Goal: Task Accomplishment & Management: Manage account settings

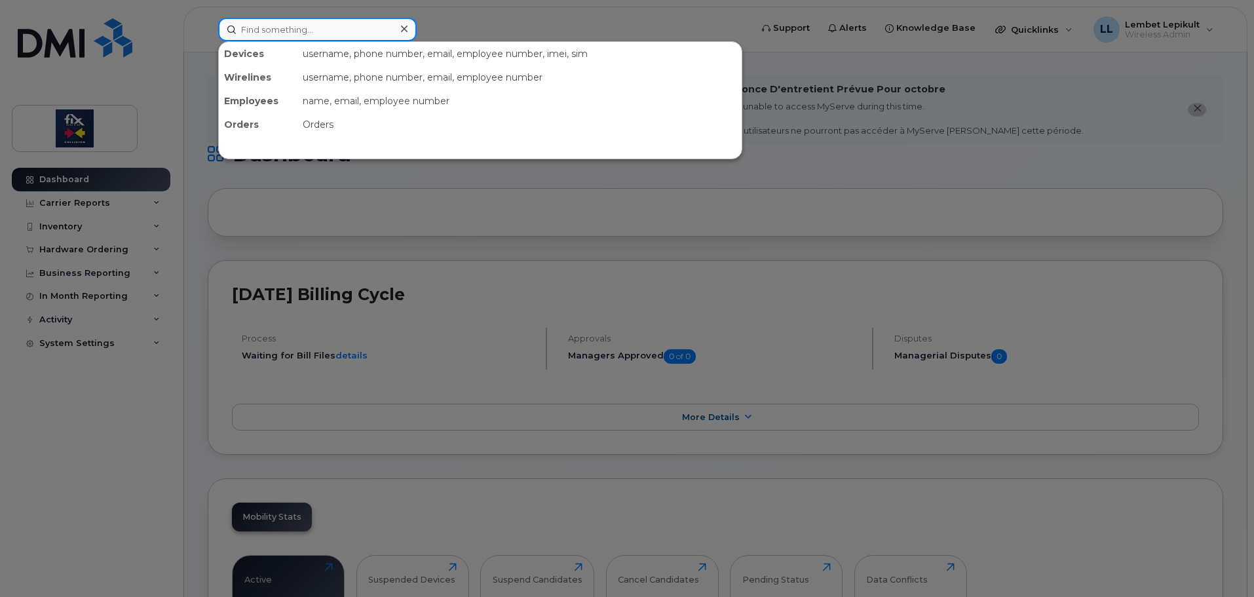
click at [298, 29] on input at bounding box center [317, 30] width 198 height 24
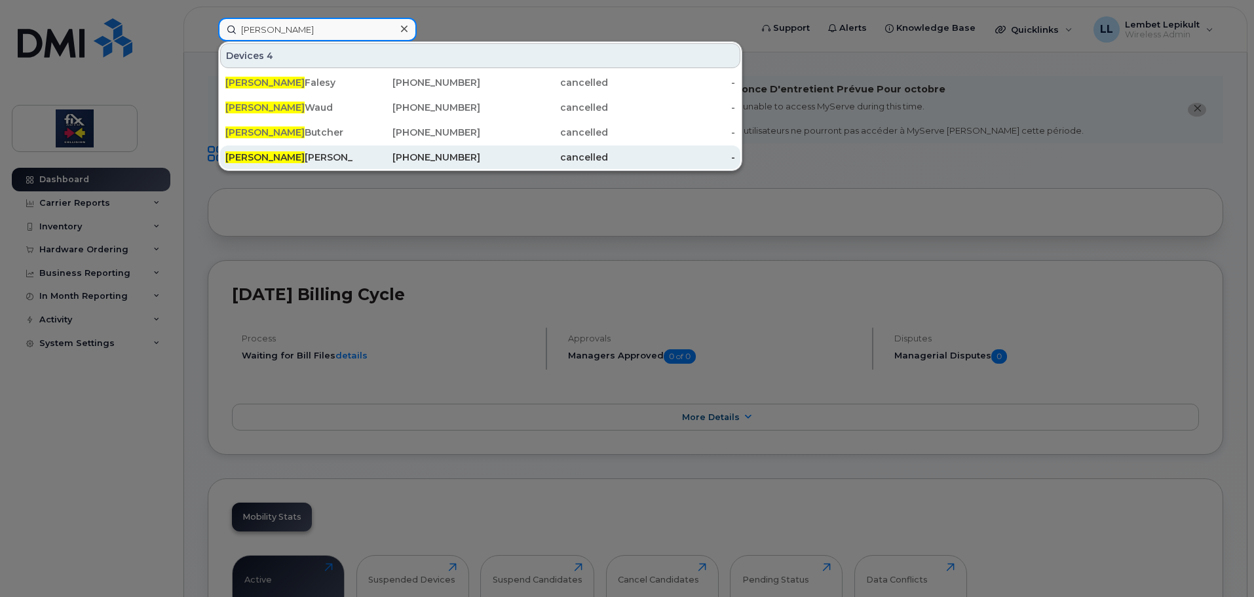
type input "[PERSON_NAME]"
click at [287, 154] on div "[PERSON_NAME]" at bounding box center [289, 157] width 128 height 13
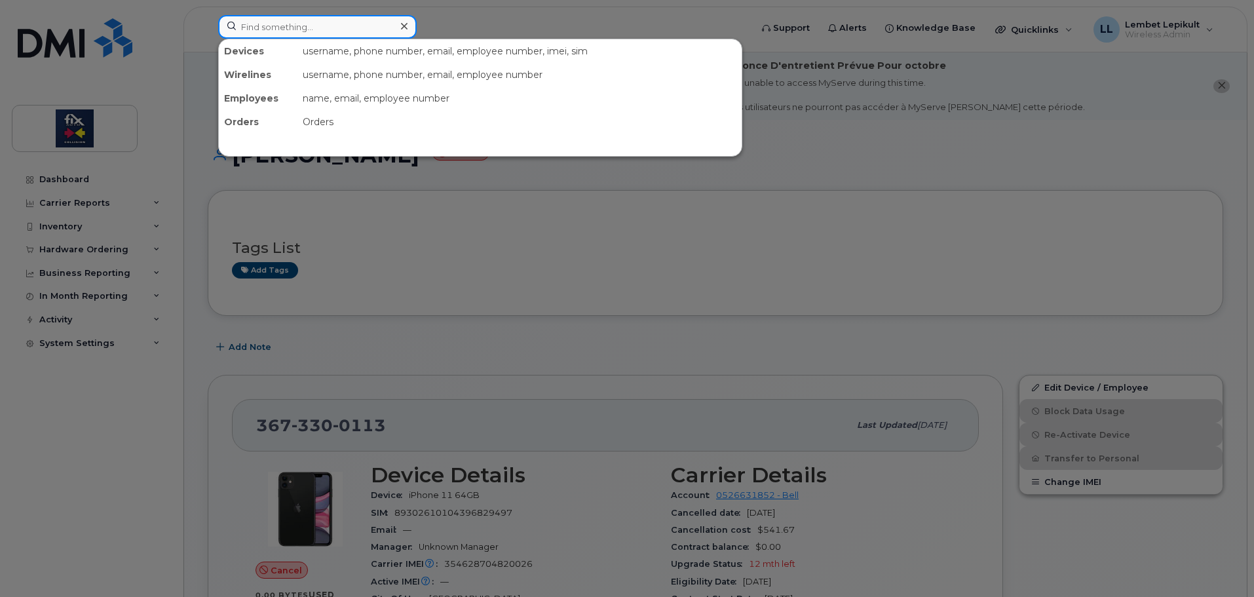
click at [292, 23] on input at bounding box center [317, 27] width 198 height 24
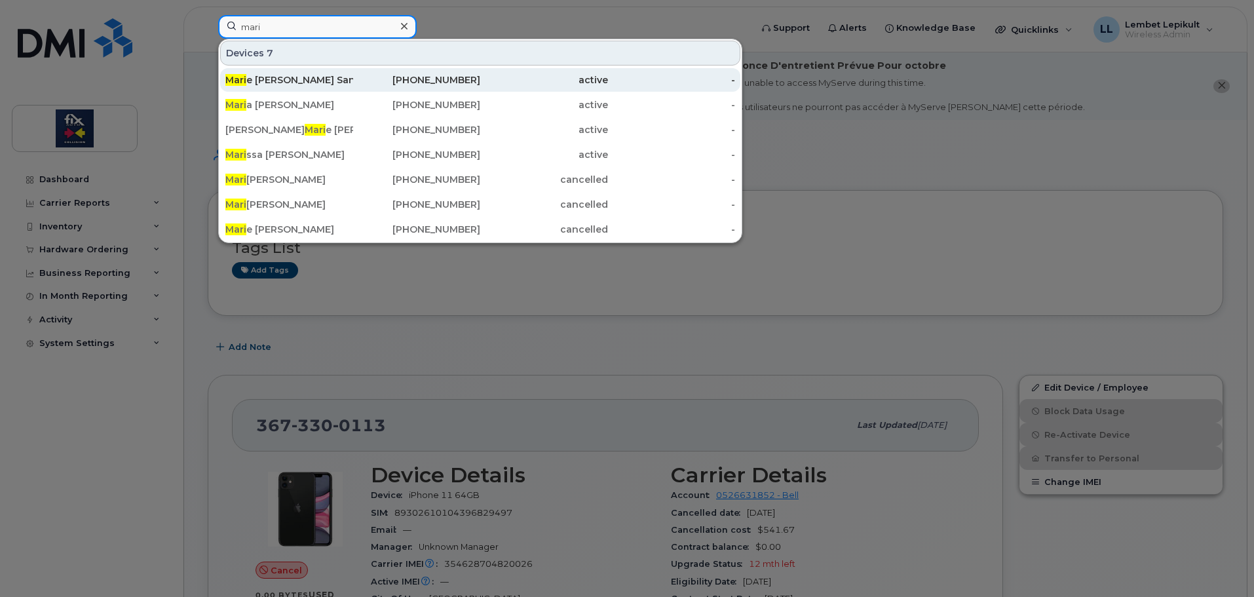
type input "mari"
click at [285, 78] on div "Mari e Pier Marçeau Sansfaçon" at bounding box center [289, 79] width 128 height 13
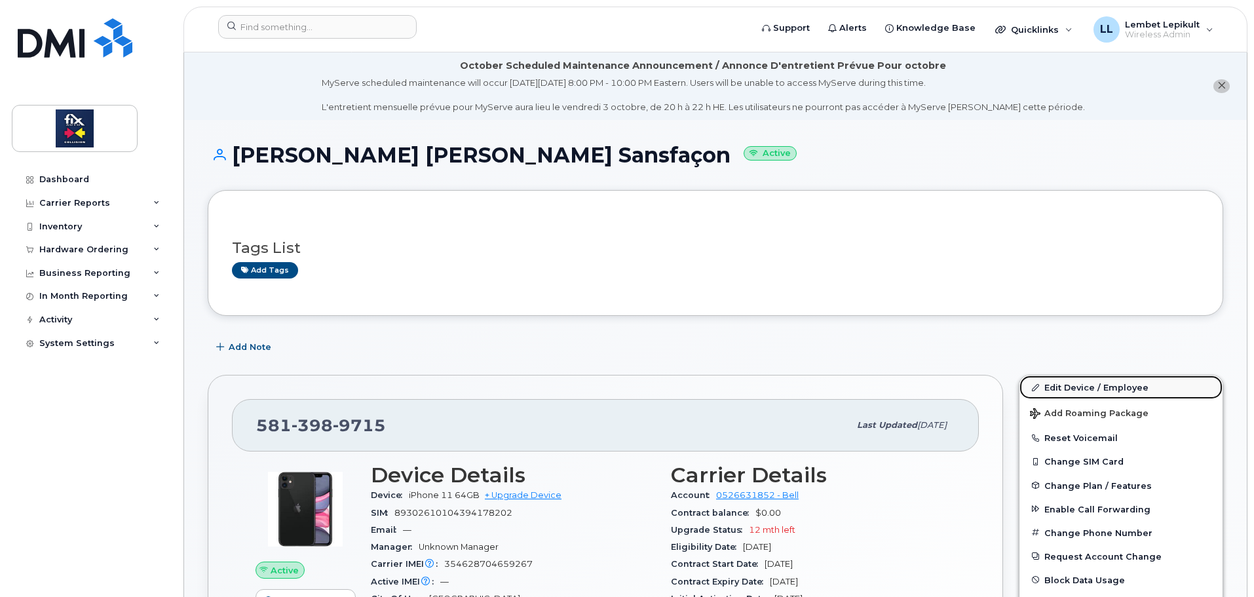
click at [1085, 388] on link "Edit Device / Employee" at bounding box center [1120, 387] width 203 height 24
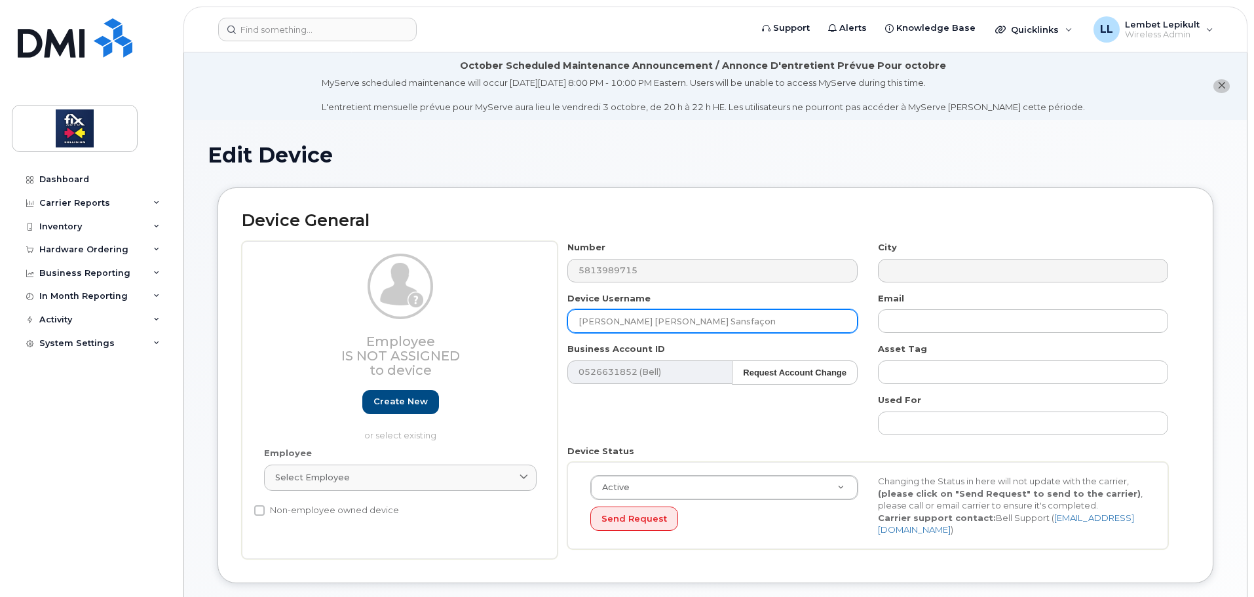
drag, startPoint x: 712, startPoint y: 321, endPoint x: 521, endPoint y: 337, distance: 191.3
click at [521, 337] on div "Employee Is not assigned to device Create new or select existing Employee Selec…" at bounding box center [715, 400] width 947 height 318
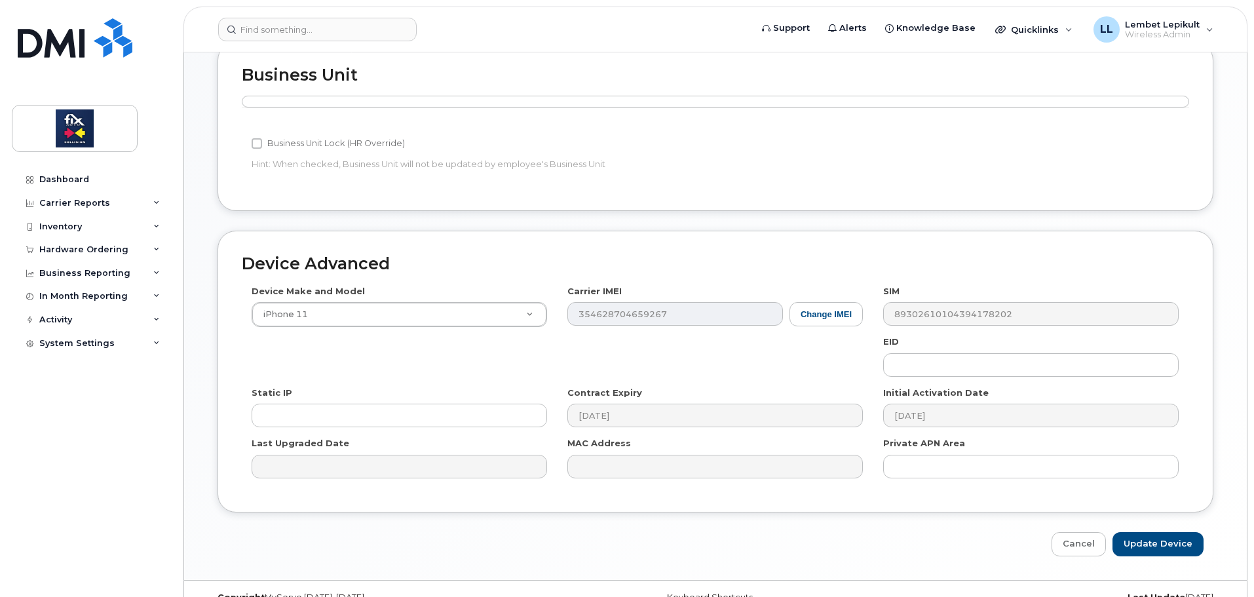
scroll to position [580, 0]
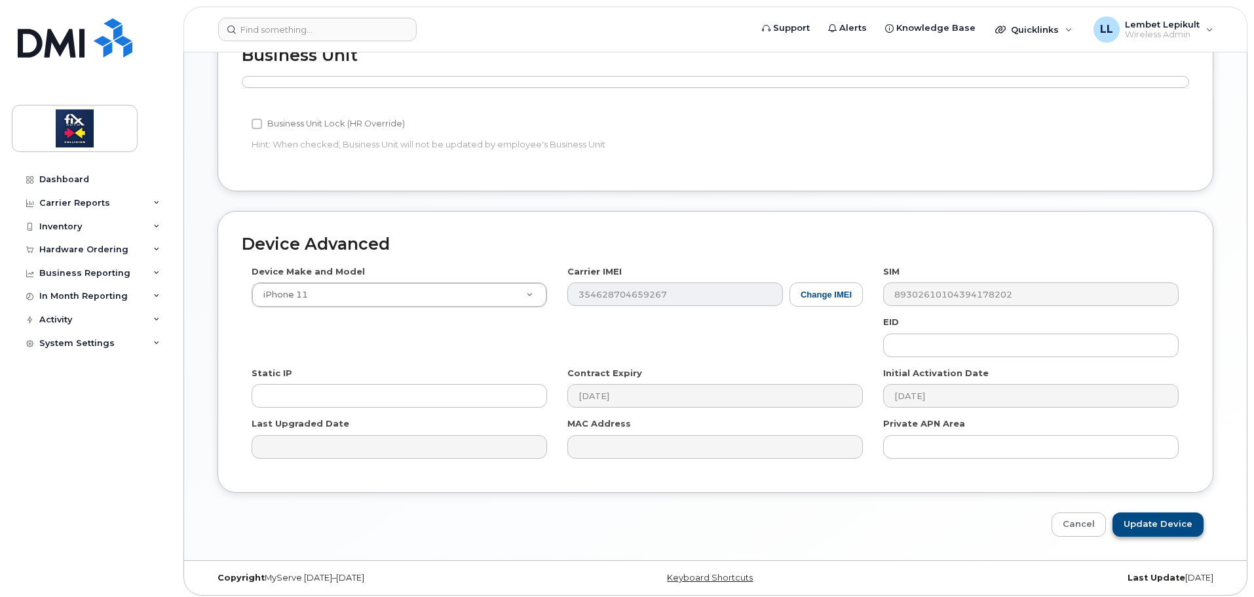
type input "[PERSON_NAME]"
click at [1176, 519] on input "Update Device" at bounding box center [1157, 524] width 91 height 24
type input "Saving..."
